Goal: Task Accomplishment & Management: Manage account settings

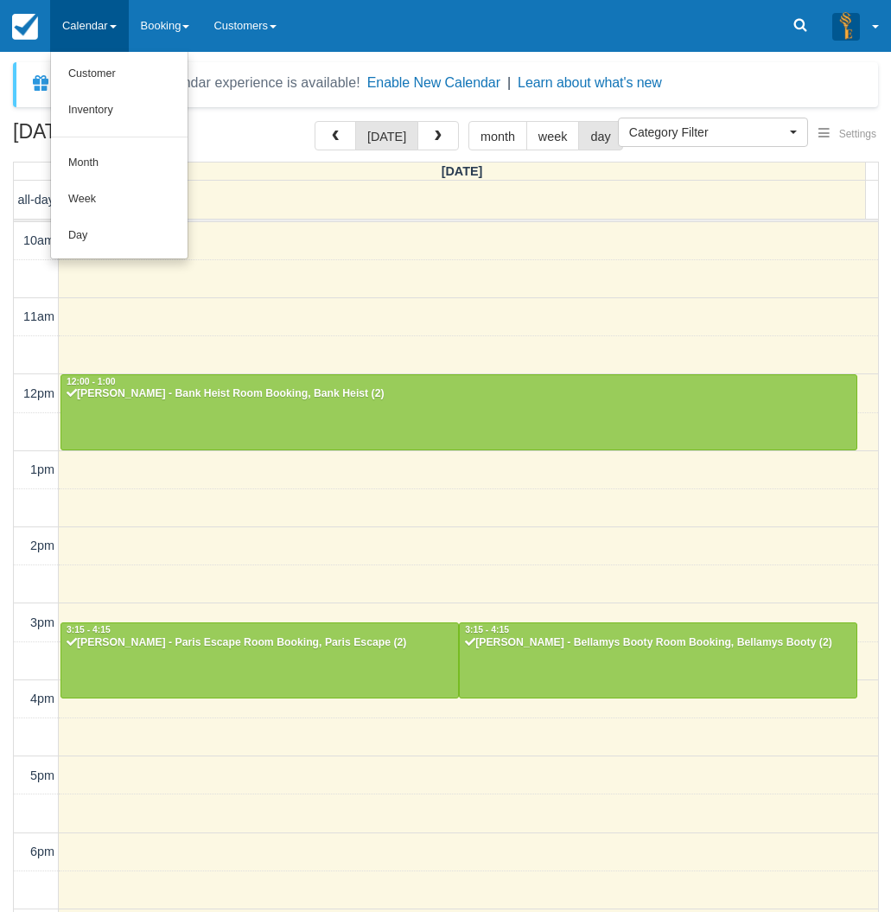
select select
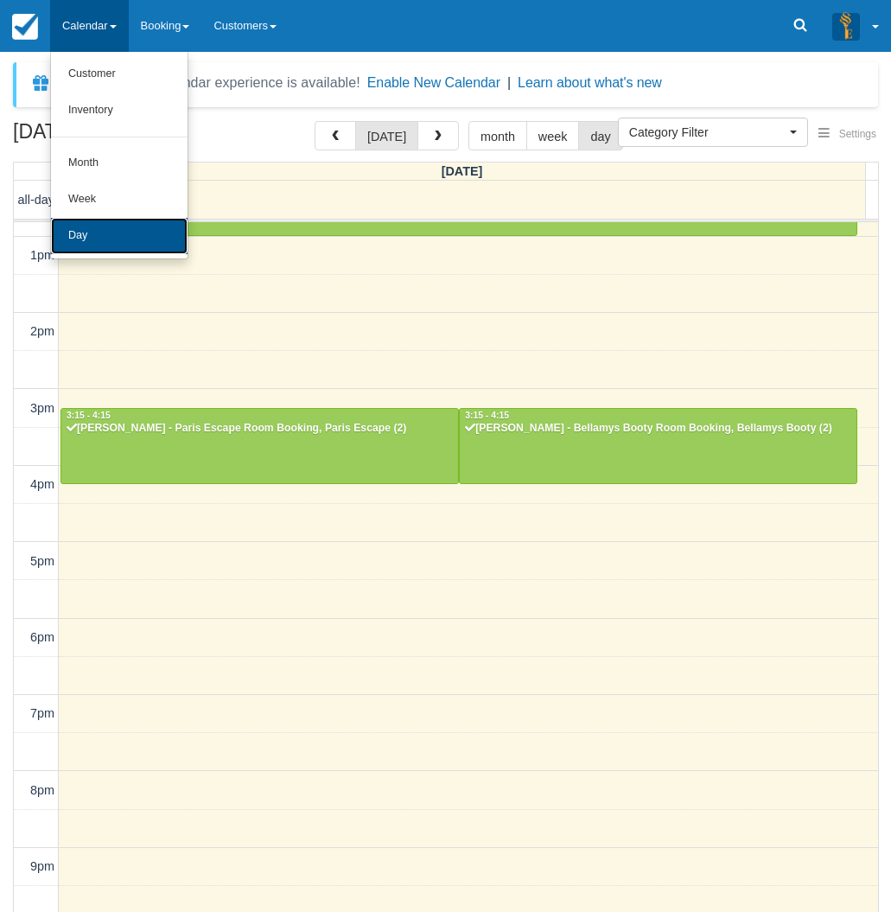
click at [92, 240] on link "Day" at bounding box center [119, 236] width 137 height 36
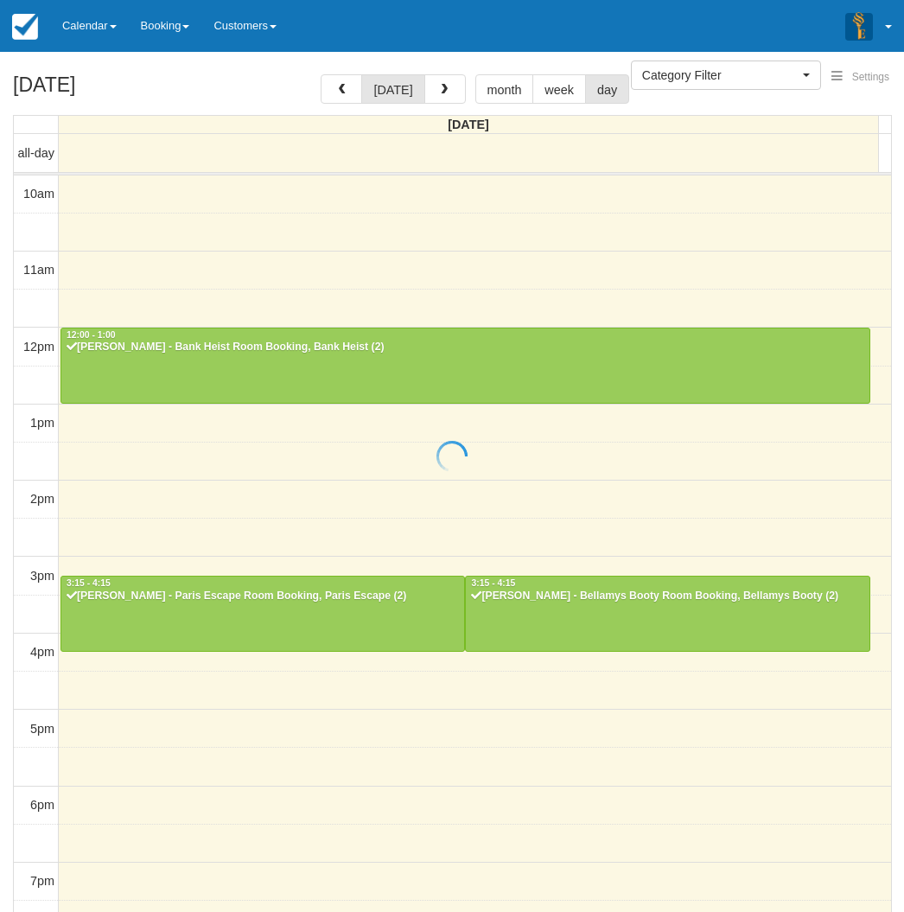
select select
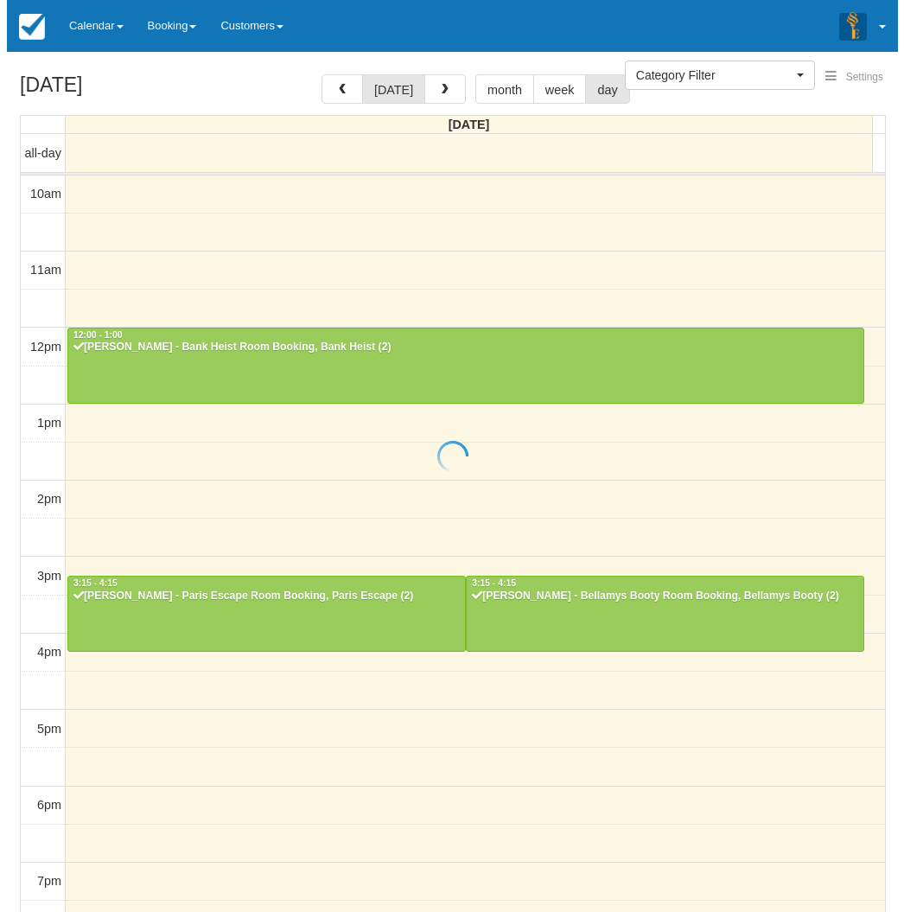
scroll to position [214, 0]
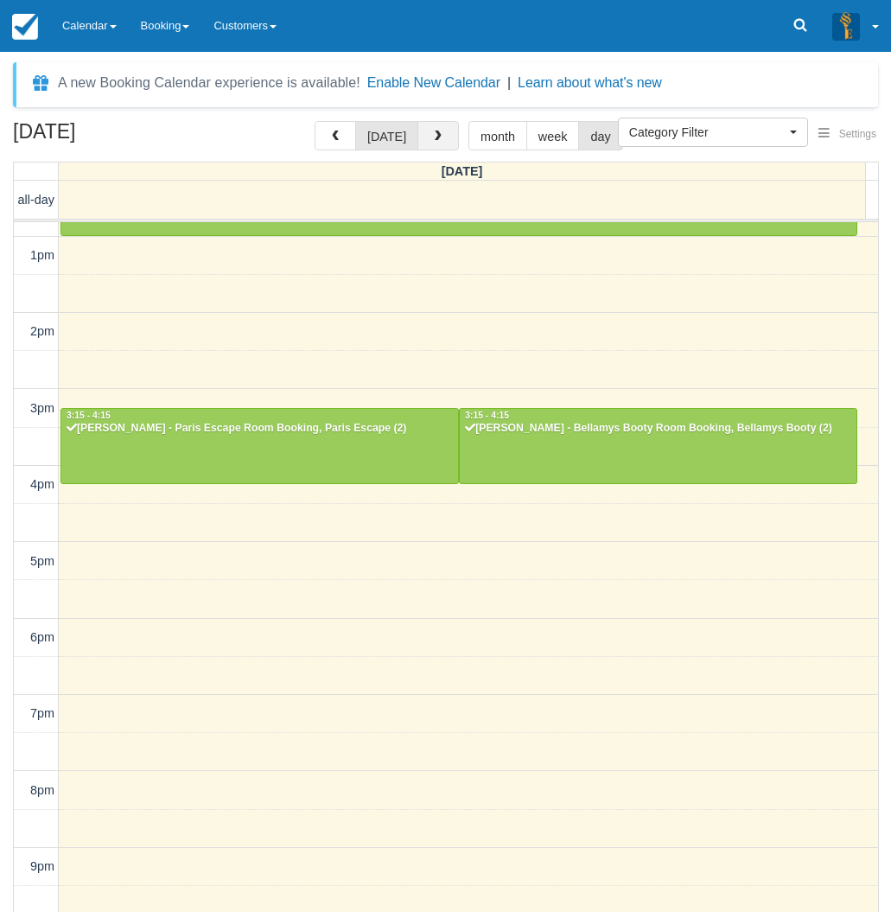
click at [434, 141] on span "button" at bounding box center [438, 137] width 12 height 12
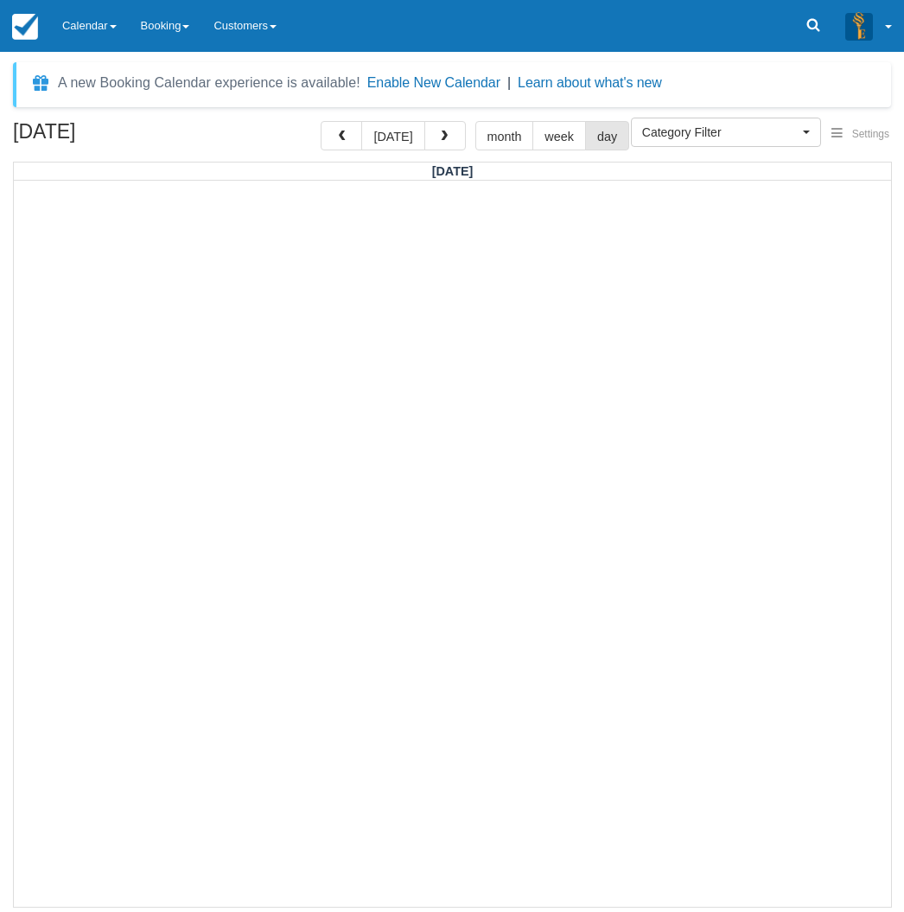
click at [26, 734] on div at bounding box center [452, 543] width 877 height 725
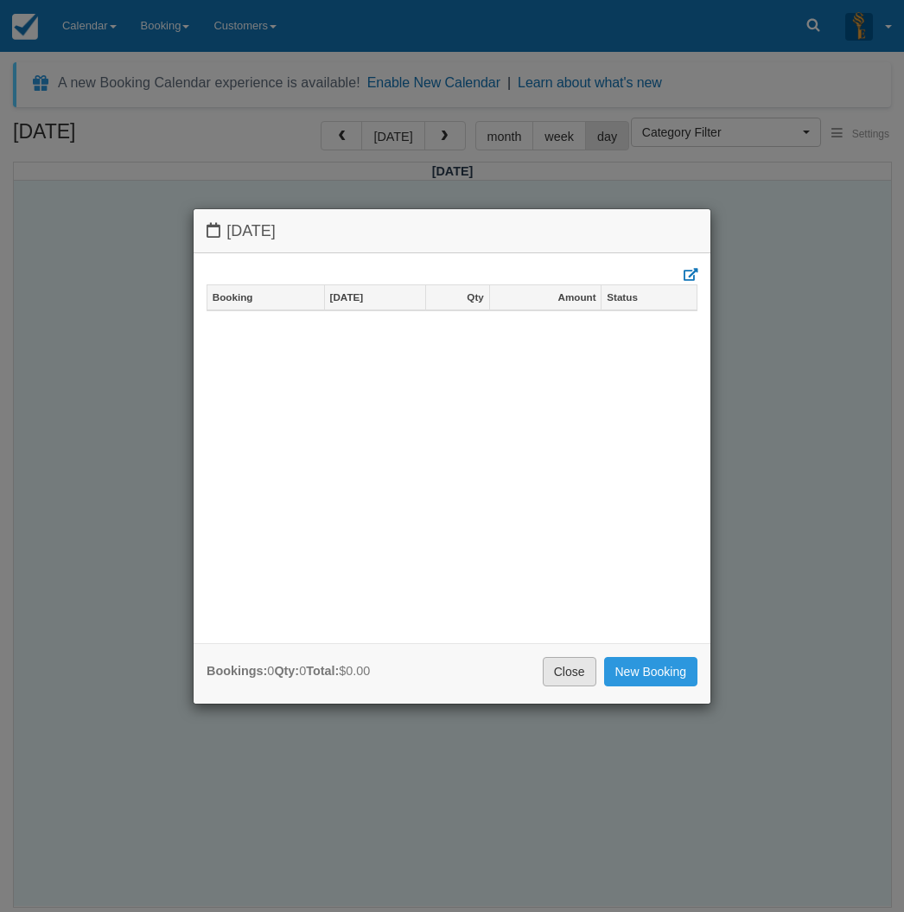
click at [564, 682] on link "Close" at bounding box center [570, 671] width 54 height 29
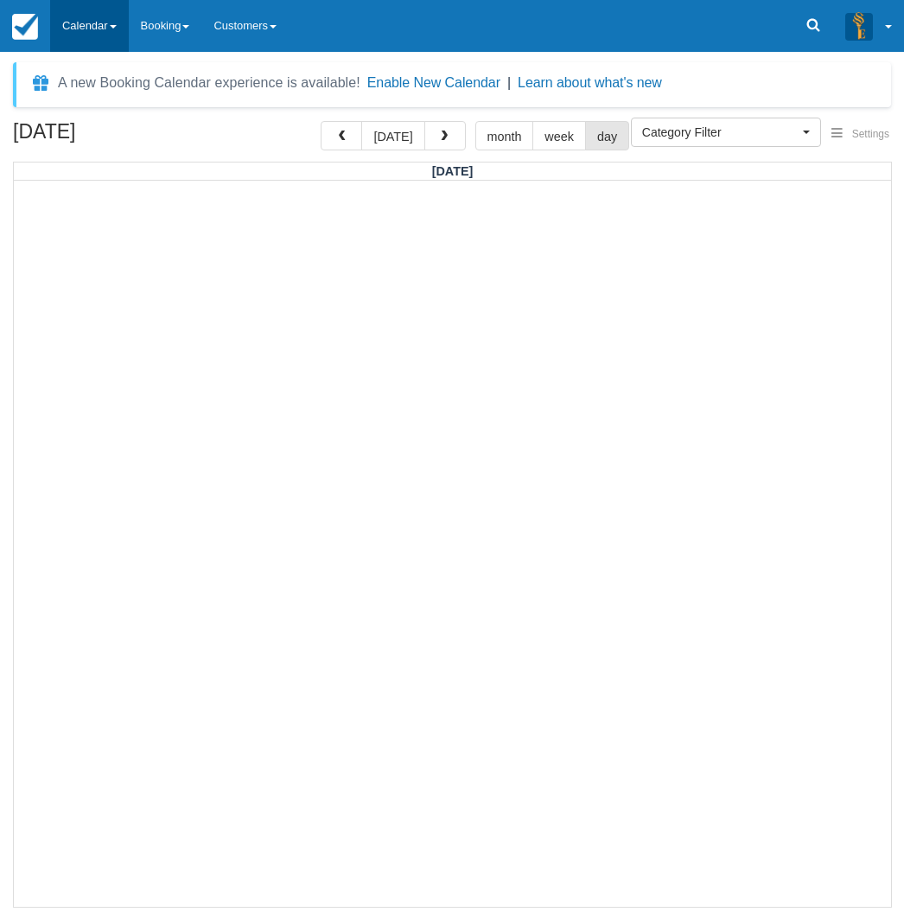
click at [95, 17] on link "Calendar" at bounding box center [89, 26] width 79 height 52
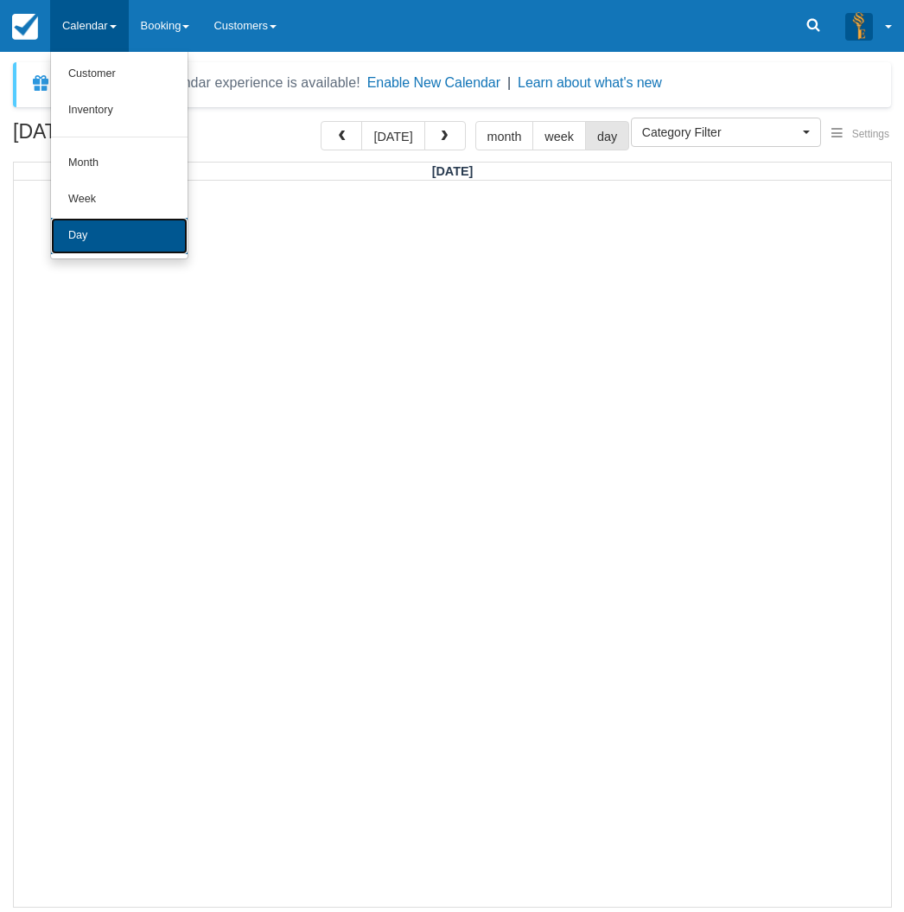
click at [99, 236] on link "Day" at bounding box center [119, 236] width 137 height 36
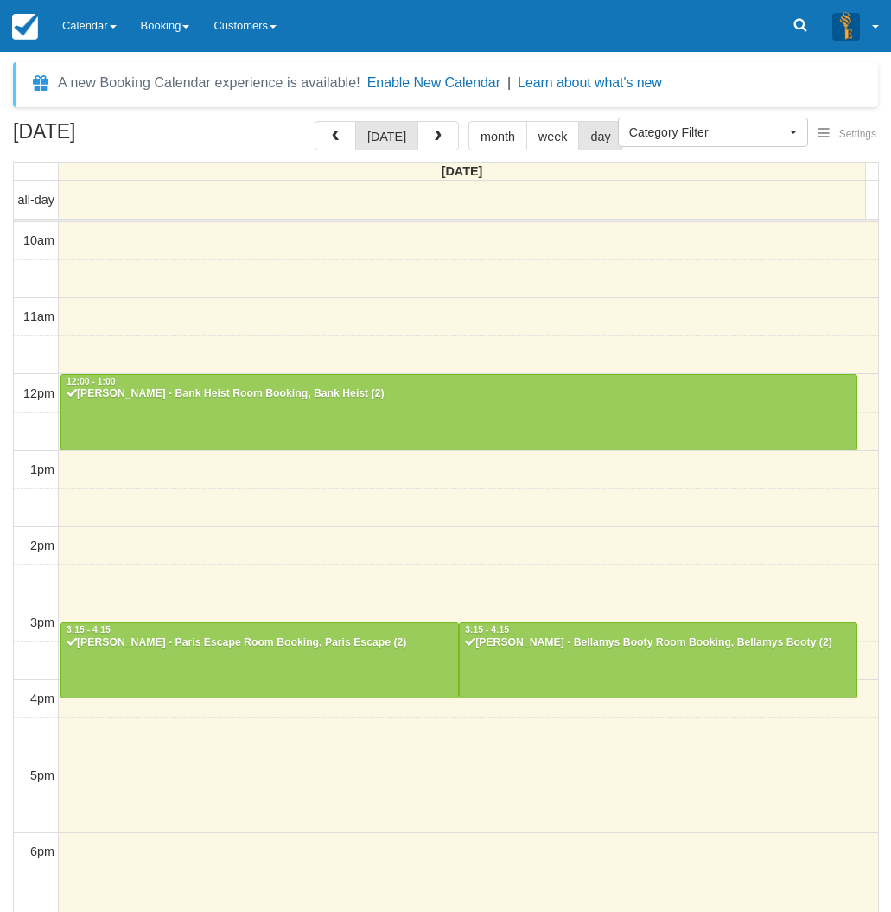
select select
click at [207, 672] on div at bounding box center [259, 660] width 397 height 74
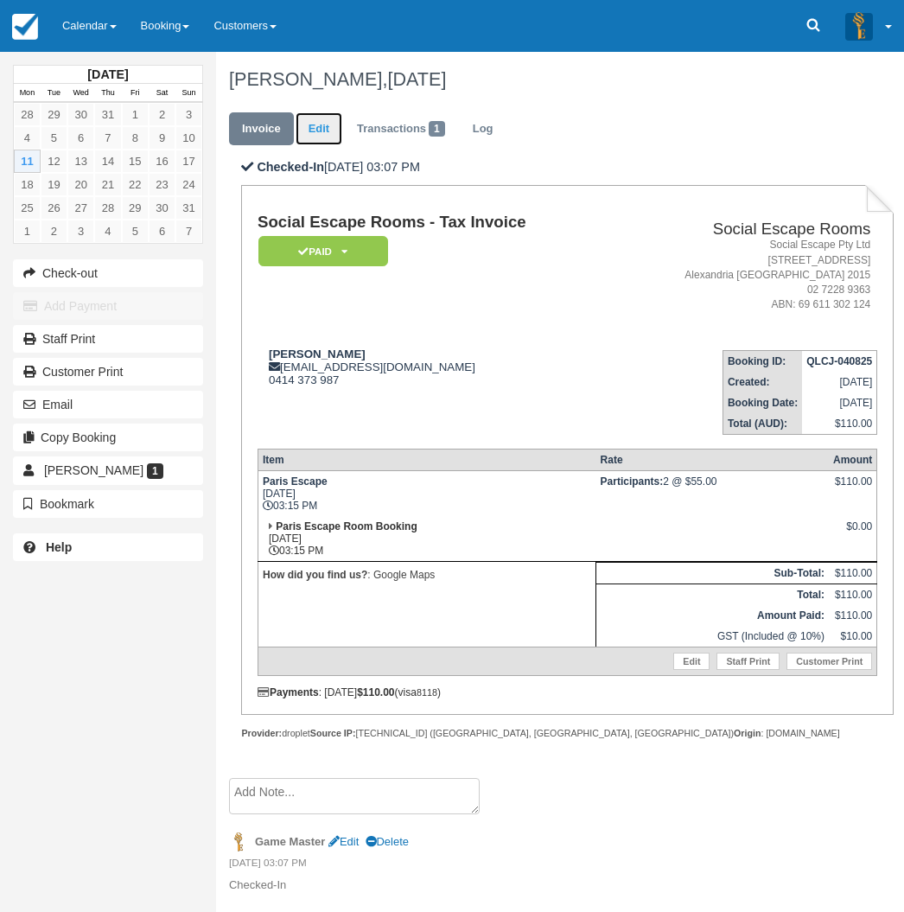
click at [317, 130] on link "Edit" at bounding box center [319, 129] width 47 height 34
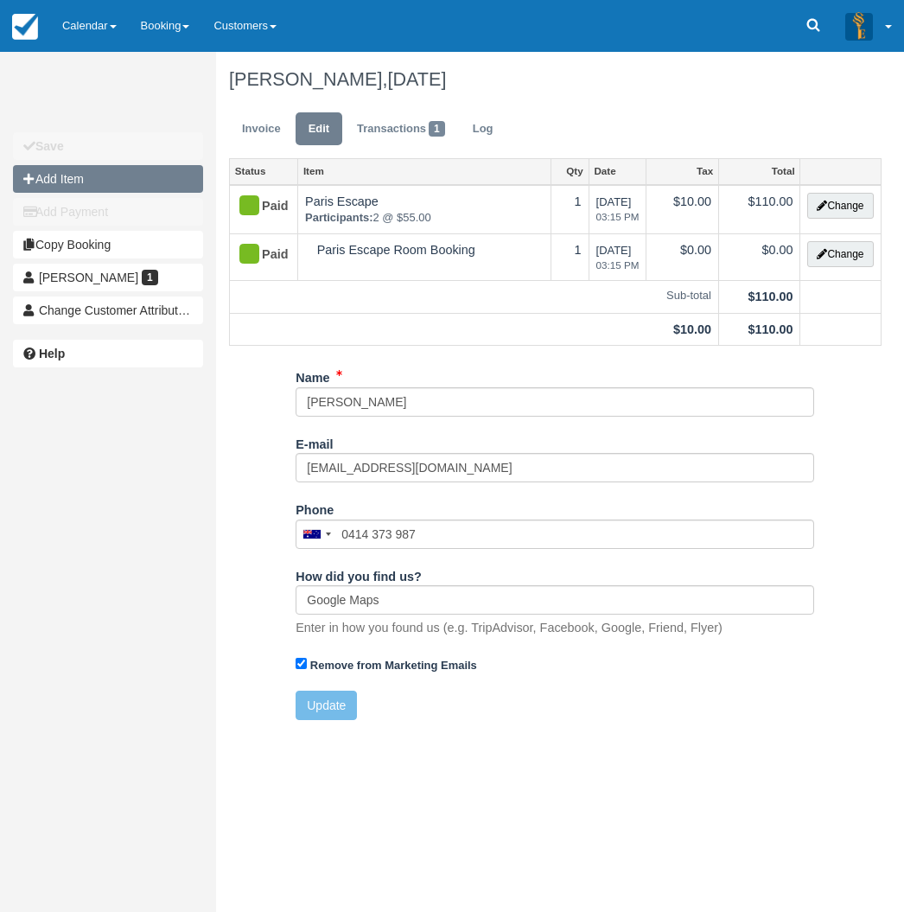
click at [42, 178] on button "Add Item" at bounding box center [108, 179] width 190 height 28
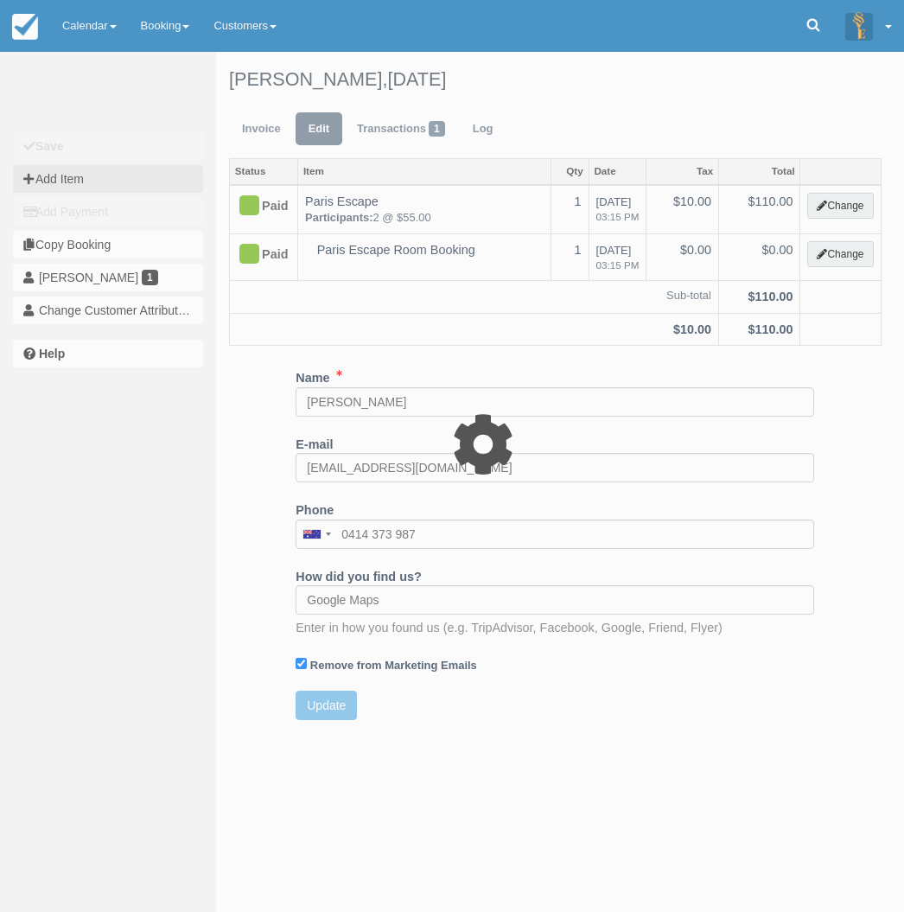
type input "0.00"
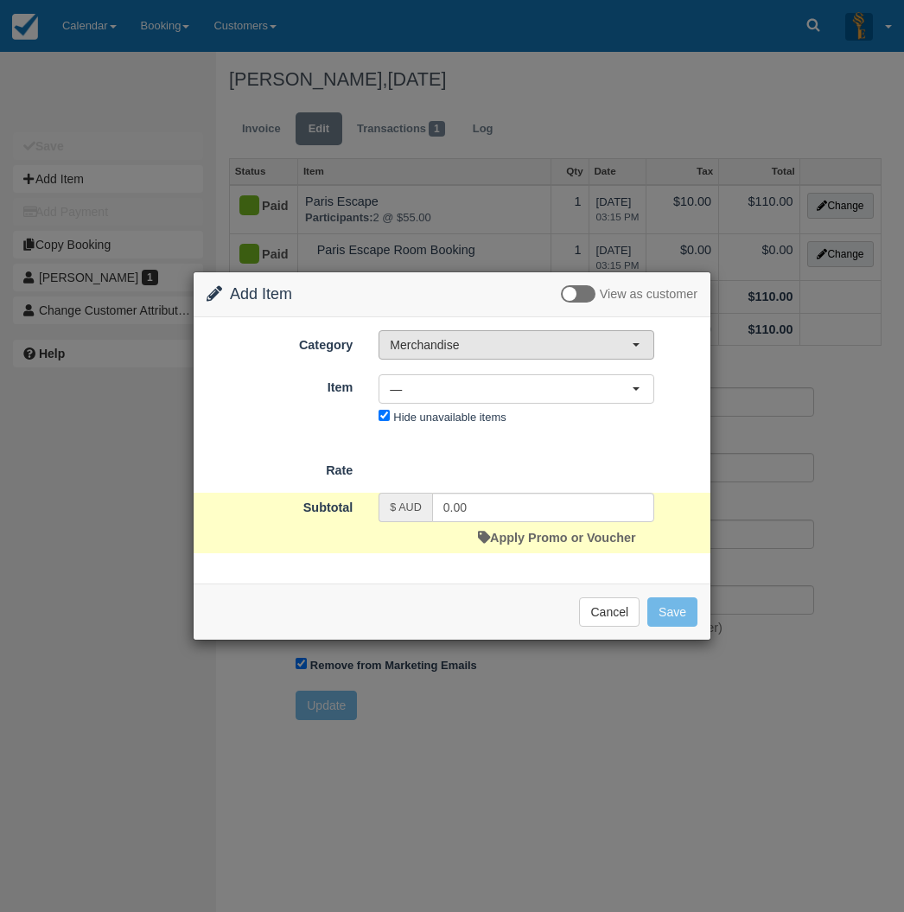
click at [501, 342] on span "Merchandise" at bounding box center [511, 344] width 242 height 17
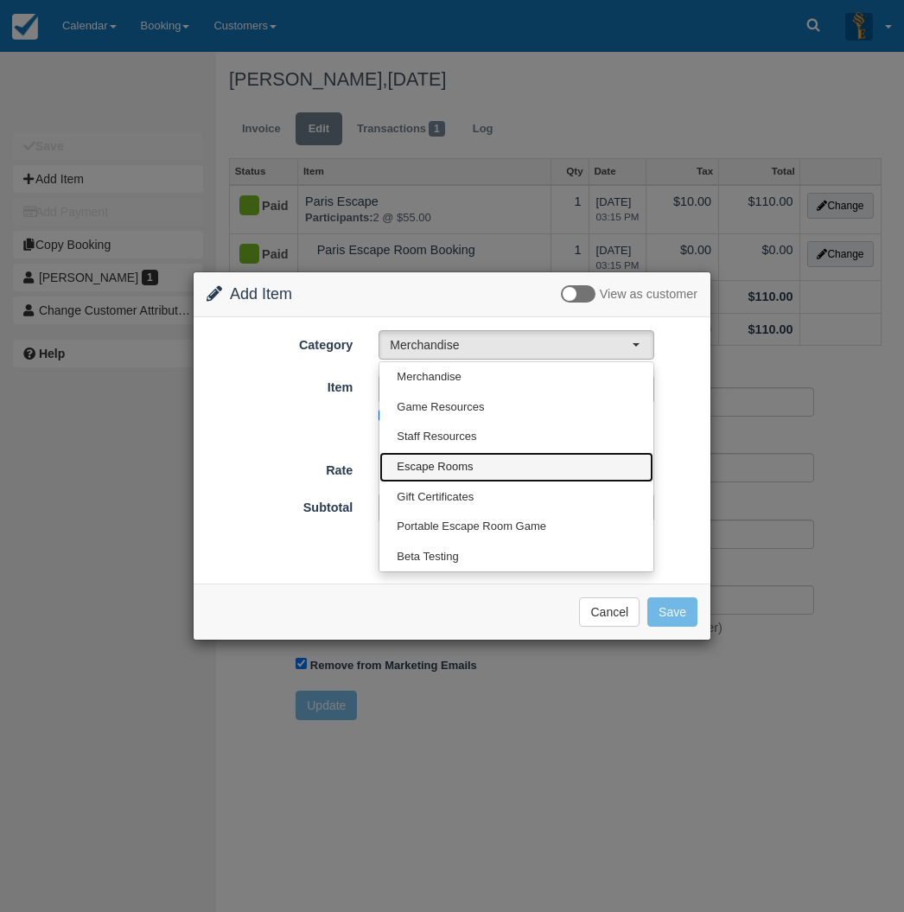
click at [433, 463] on span "Escape Rooms" at bounding box center [435, 467] width 76 height 16
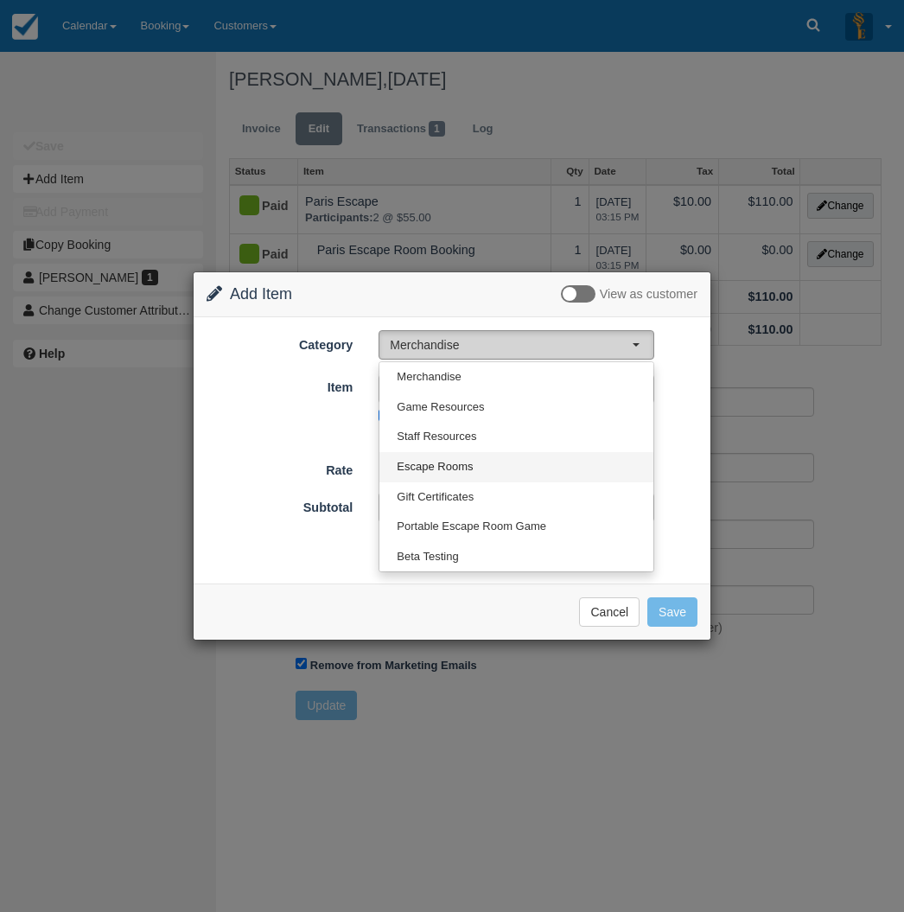
select select "2"
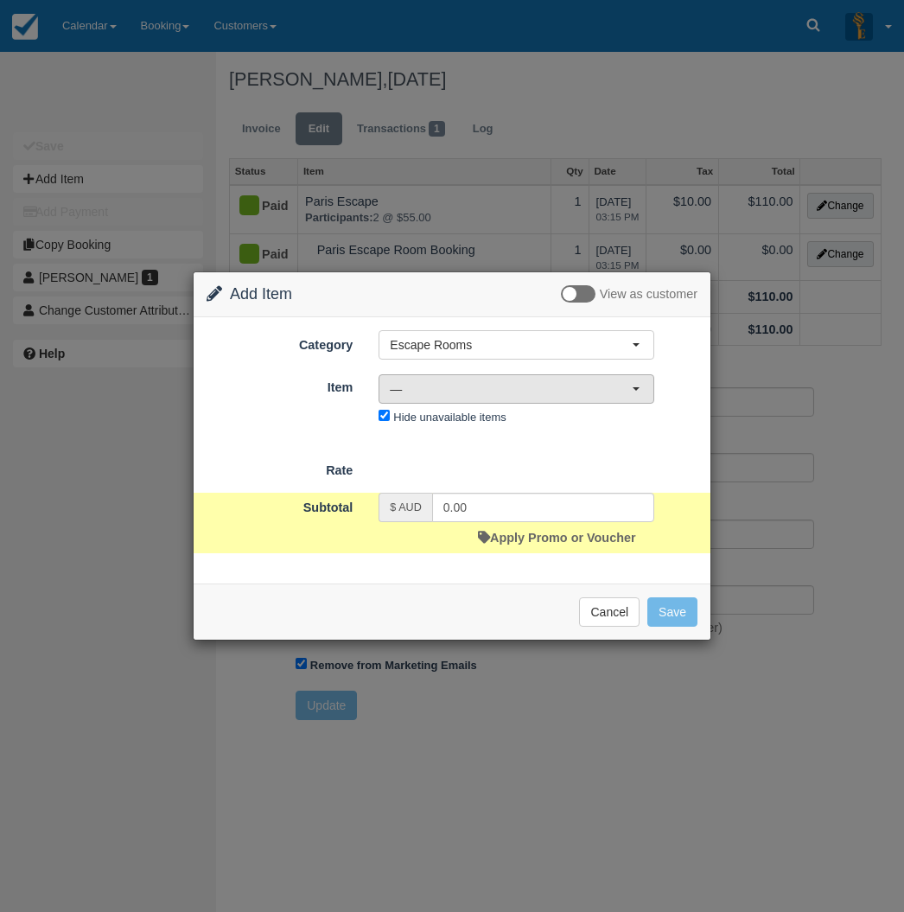
click at [443, 392] on span "—" at bounding box center [511, 388] width 242 height 17
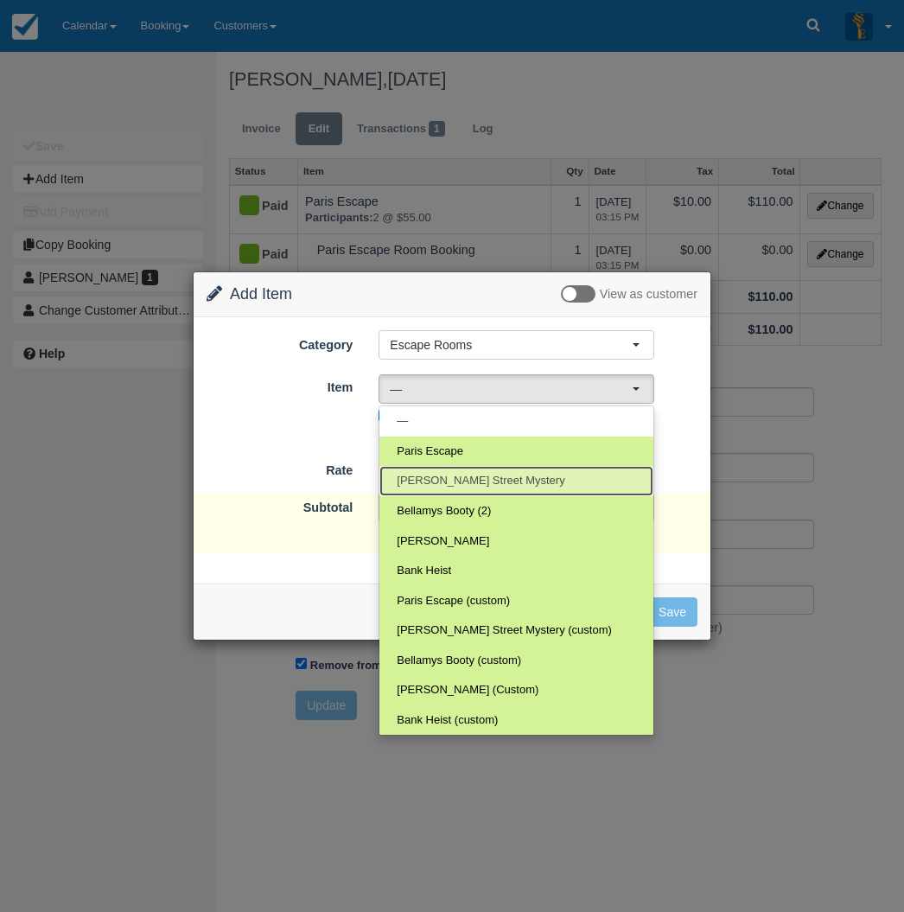
click at [445, 479] on span "Baker Street Mystery" at bounding box center [481, 481] width 168 height 16
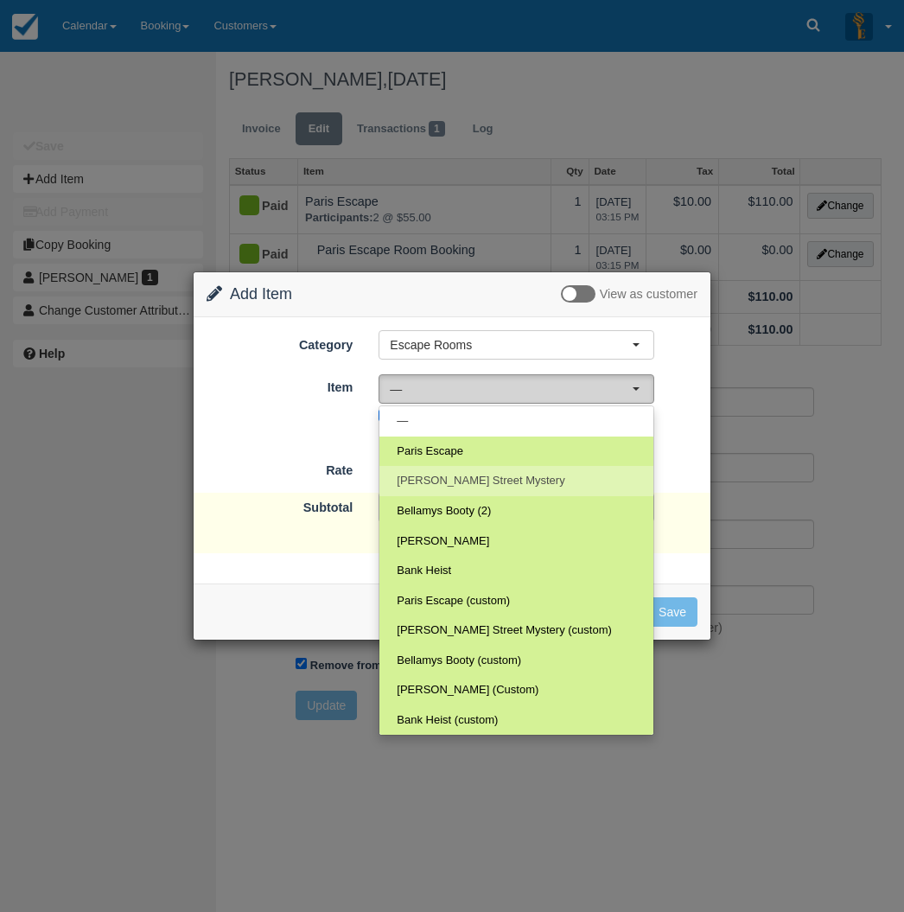
select select "3"
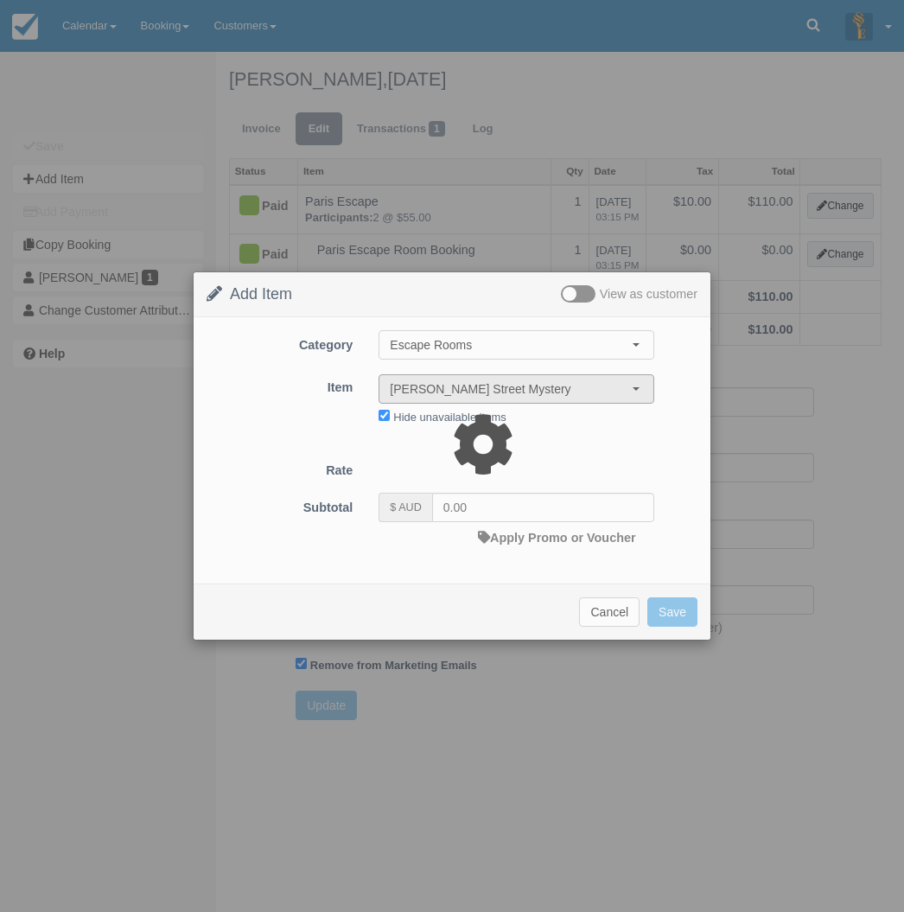
type input "220.00"
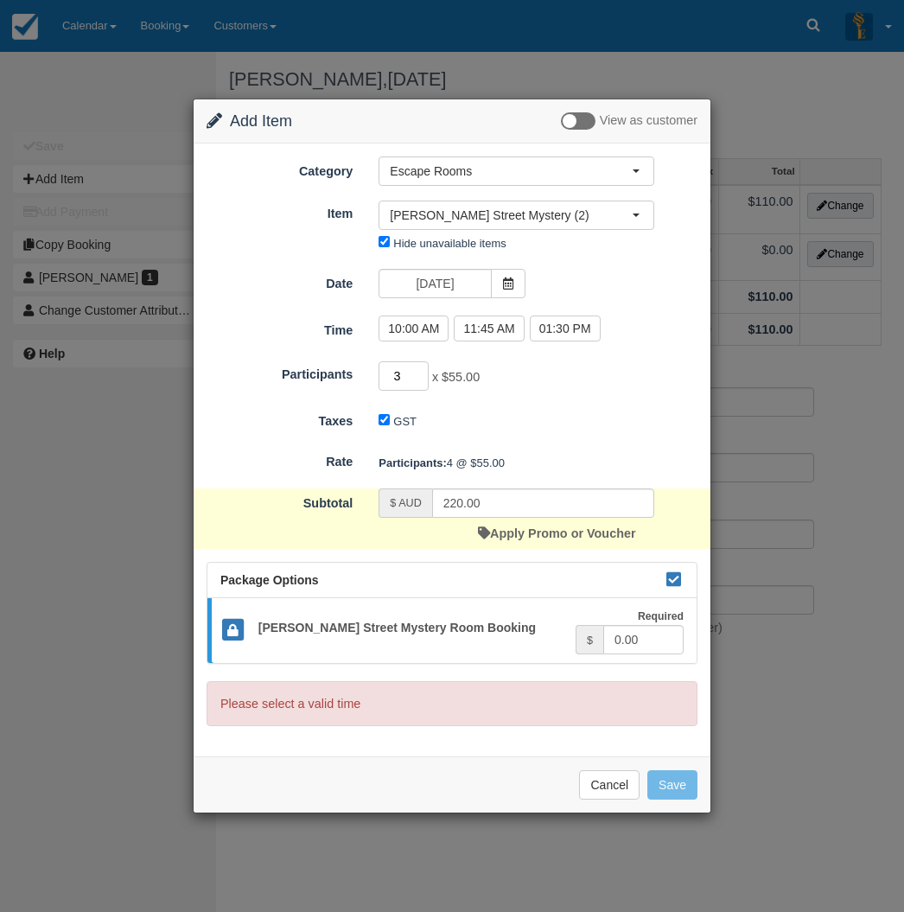
click at [424, 379] on input "3" at bounding box center [404, 375] width 50 height 29
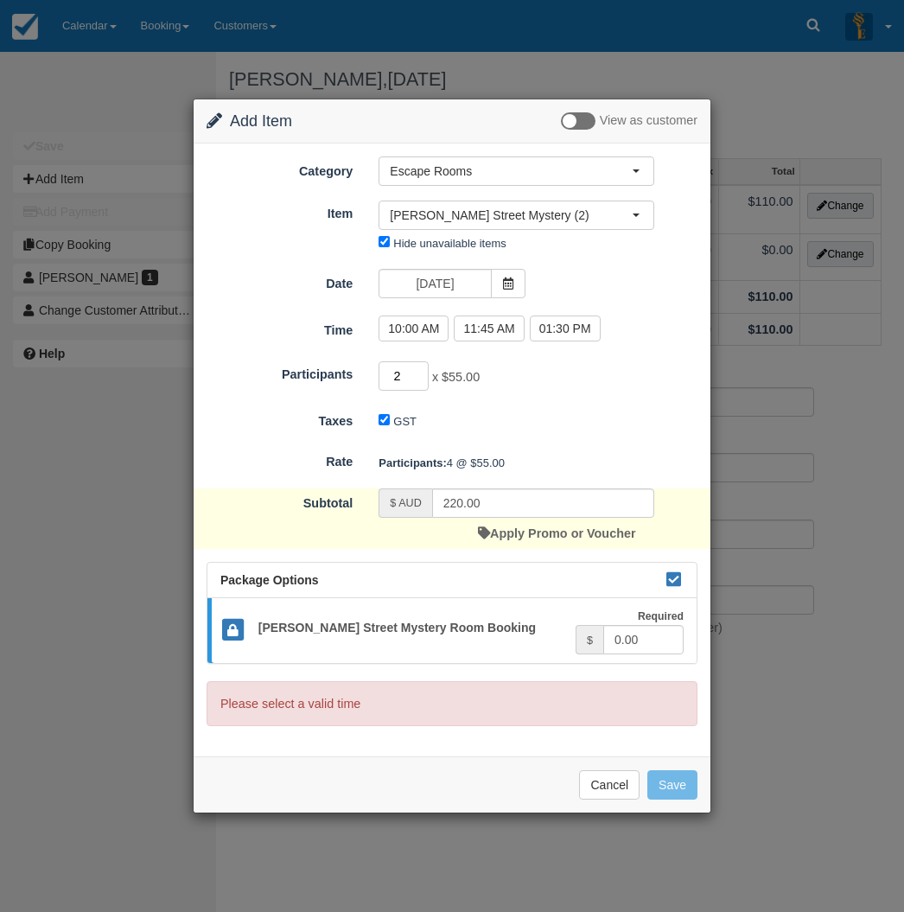
type input "2"
click at [423, 380] on input "2" at bounding box center [404, 375] width 50 height 29
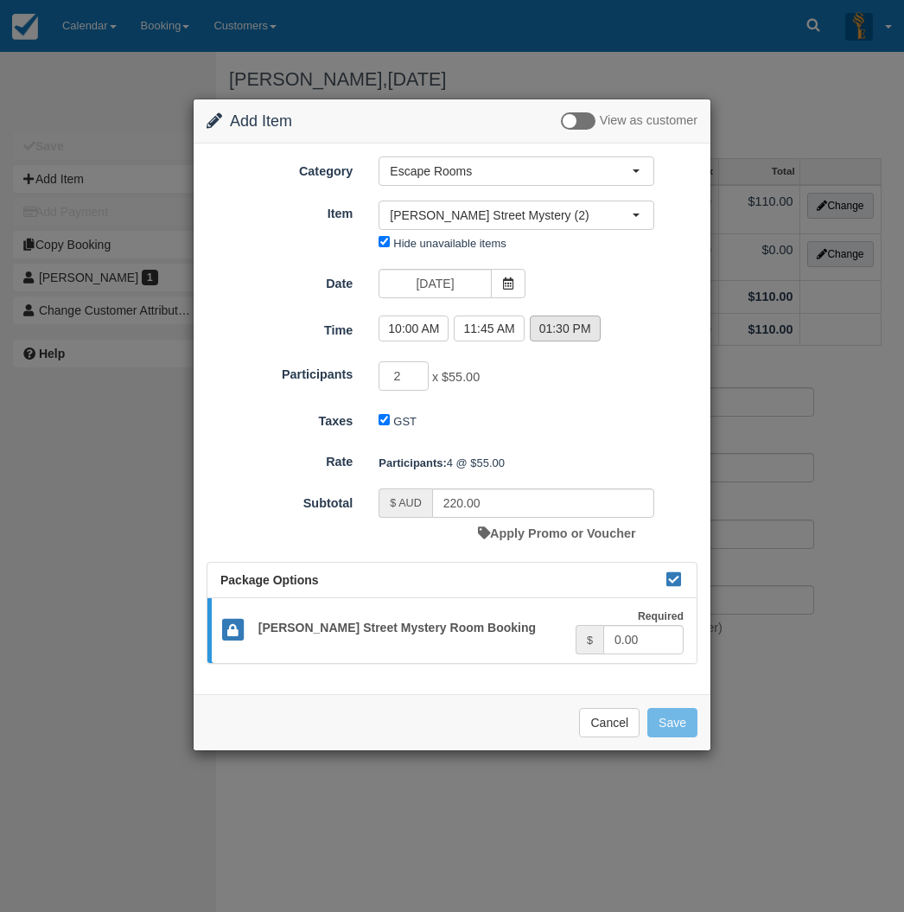
type input "110.00"
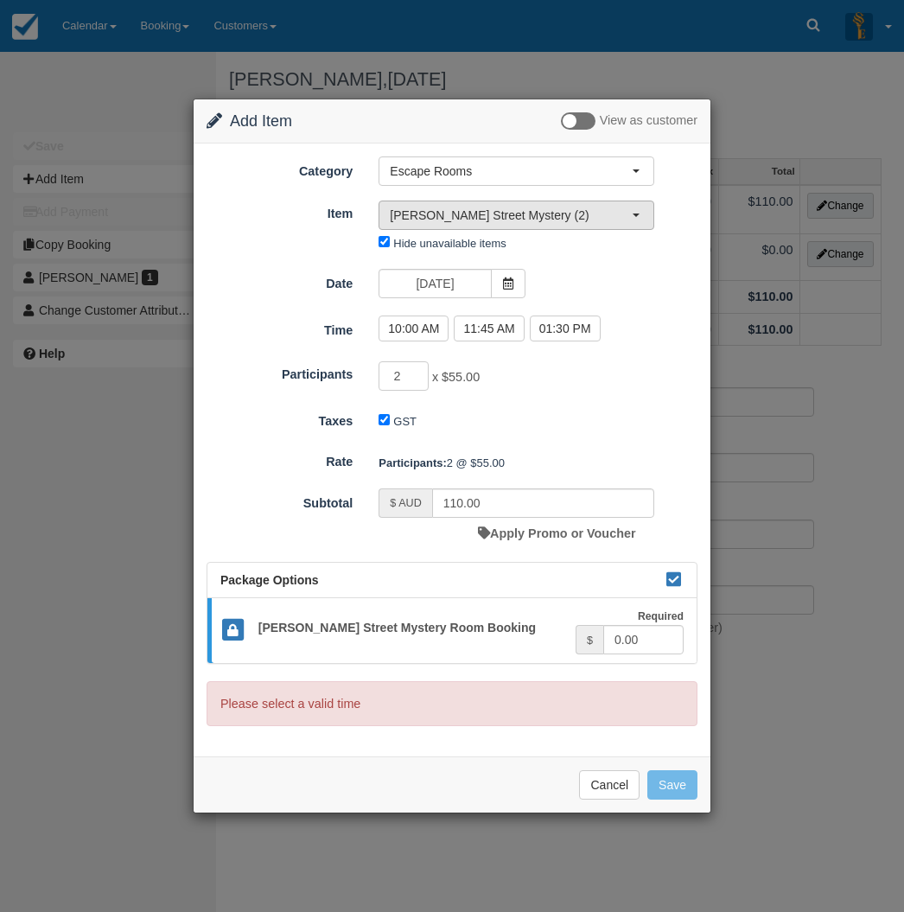
click at [635, 219] on button "Baker Street Mystery (2)" at bounding box center [517, 215] width 276 height 29
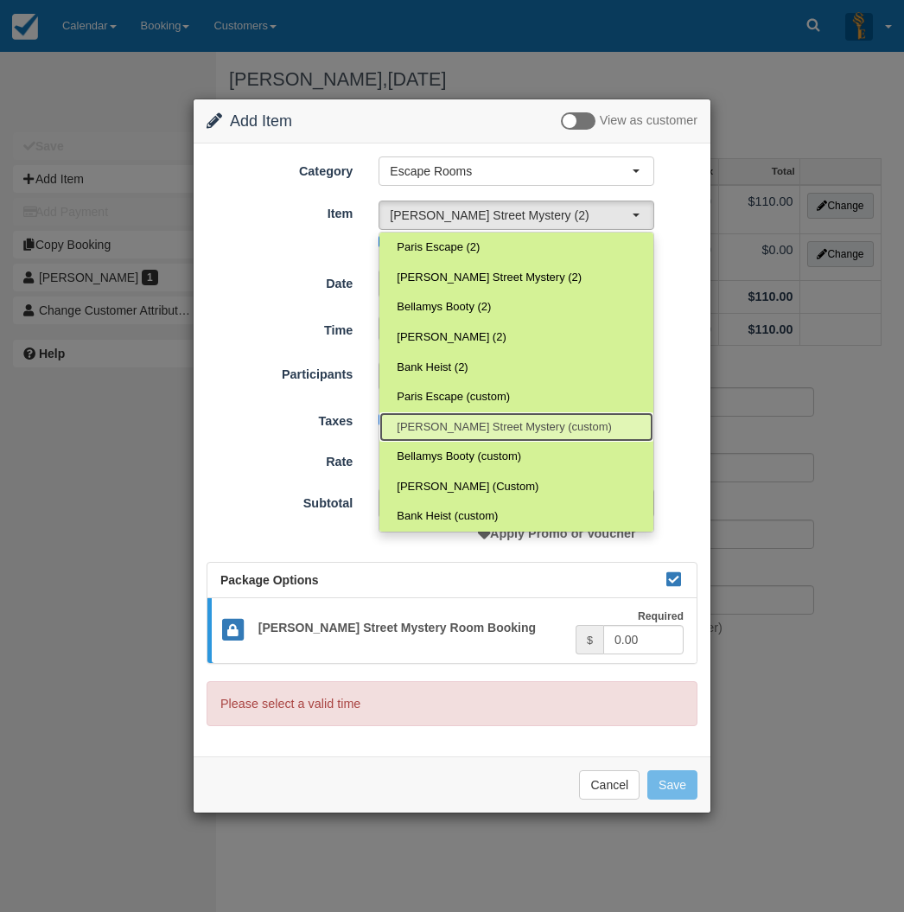
click at [430, 421] on span "[PERSON_NAME] Street Mystery (custom)" at bounding box center [504, 427] width 215 height 16
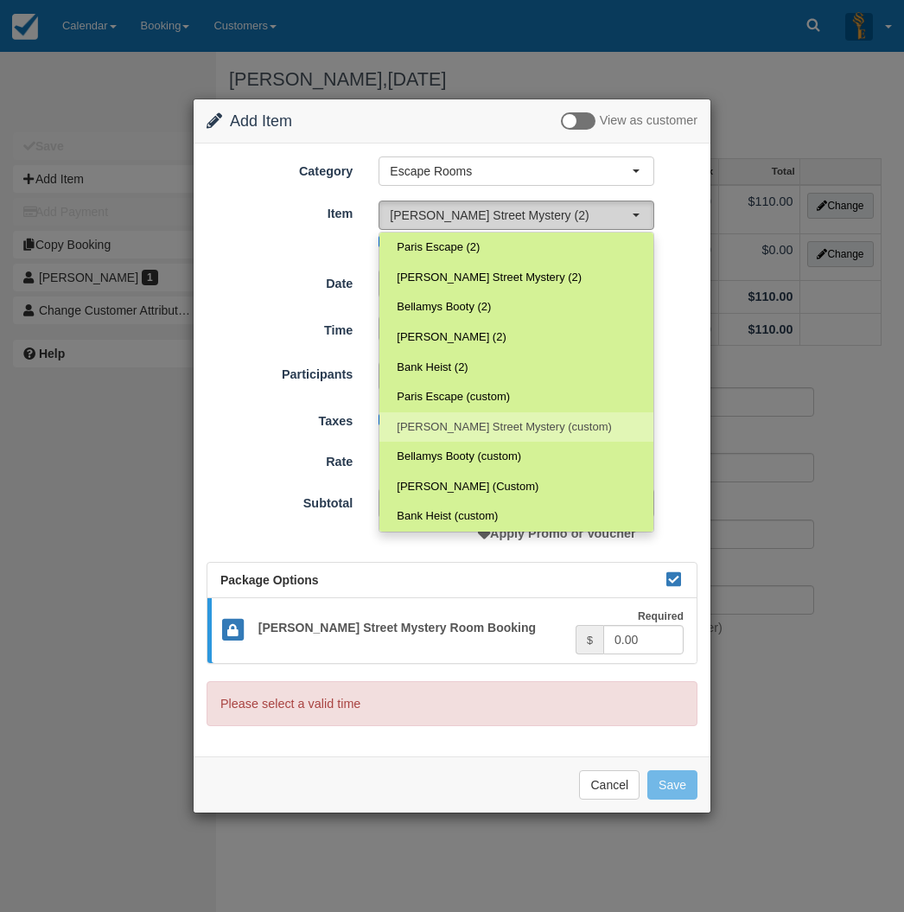
select select "23"
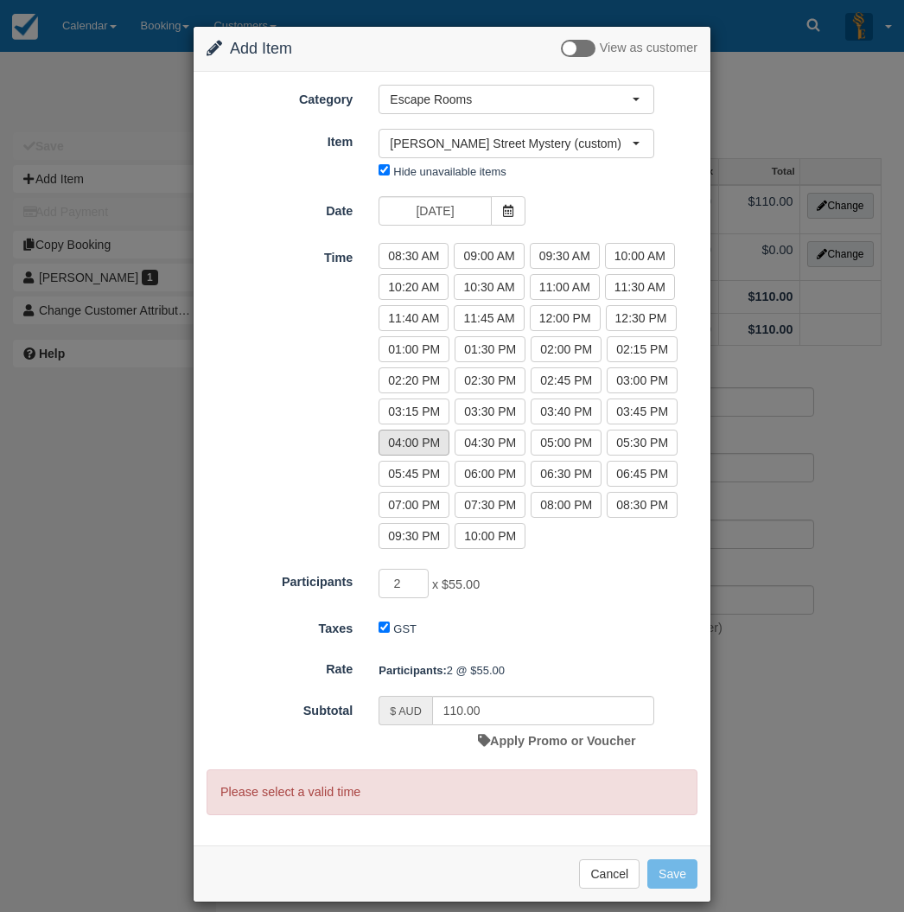
click at [417, 432] on label "04:00 PM" at bounding box center [414, 443] width 71 height 26
radio input "true"
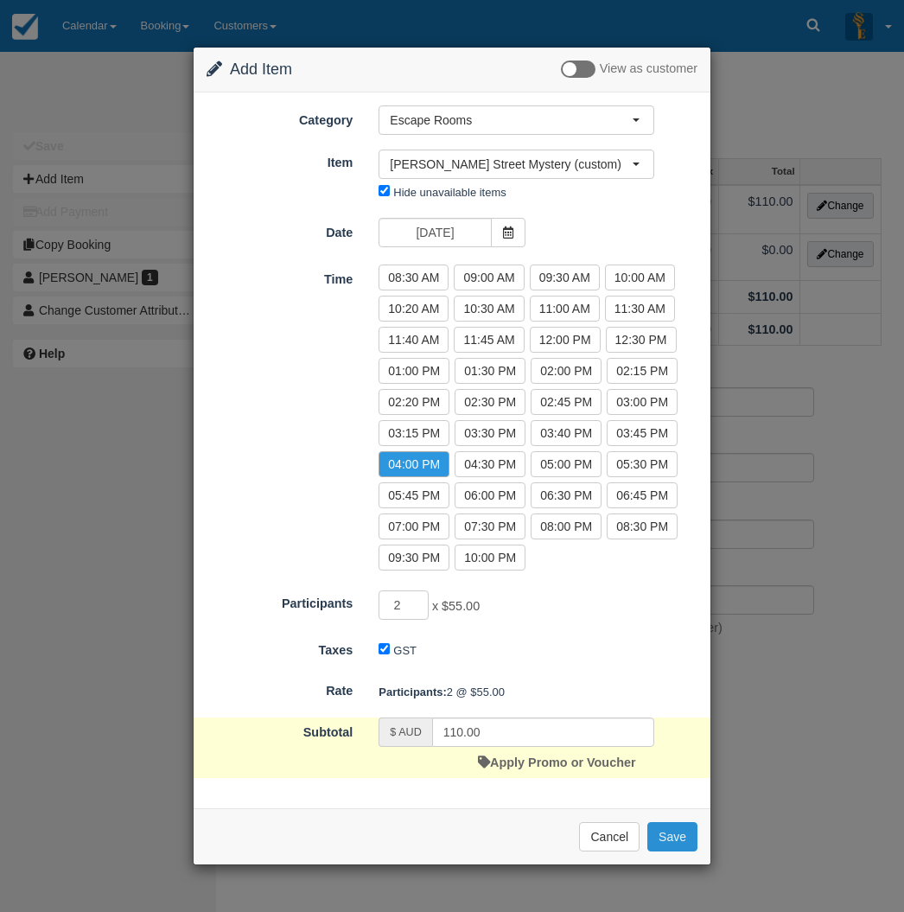
click at [672, 839] on button "Save" at bounding box center [672, 836] width 50 height 29
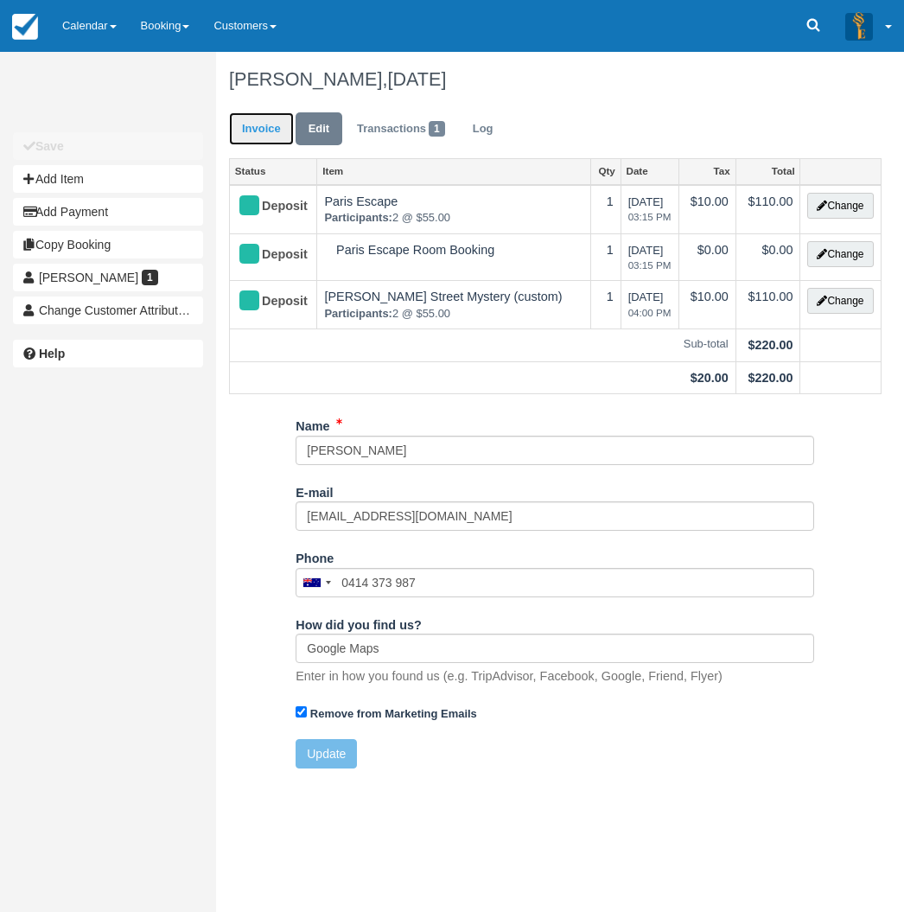
click at [254, 129] on link "Invoice" at bounding box center [261, 129] width 65 height 34
